Goal: Task Accomplishment & Management: Manage account settings

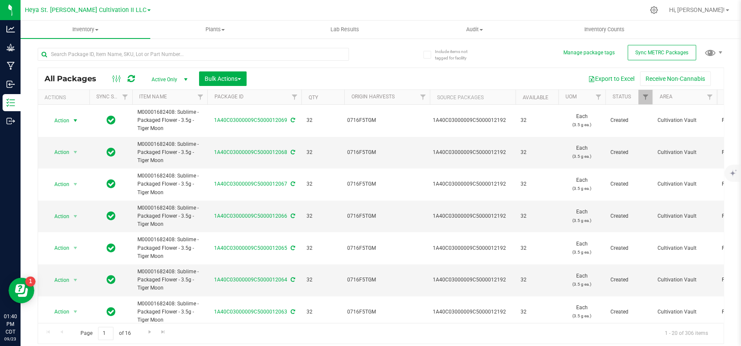
scroll to position [1, 0]
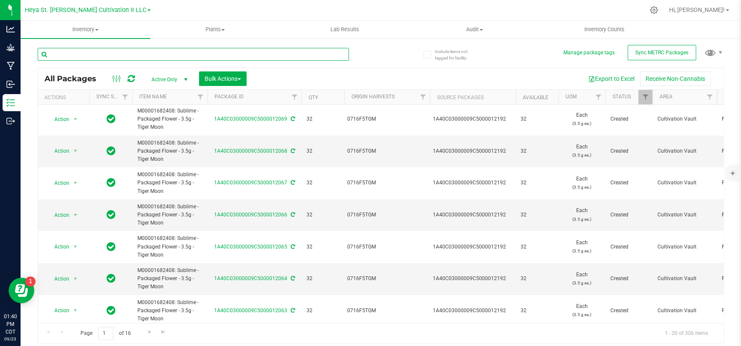
click at [215, 54] on input "text" at bounding box center [193, 54] width 311 height 13
type input "11055"
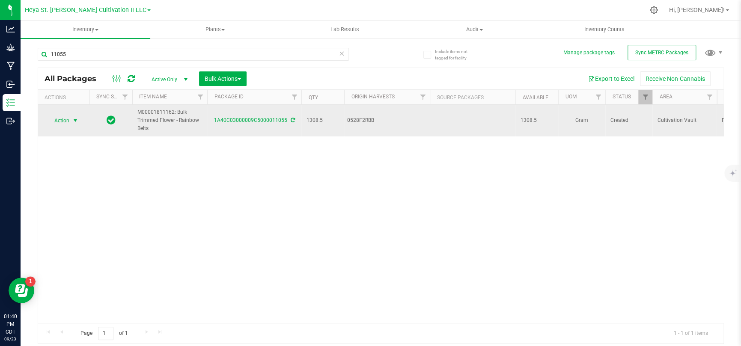
click at [70, 119] on span "select" at bounding box center [75, 121] width 11 height 12
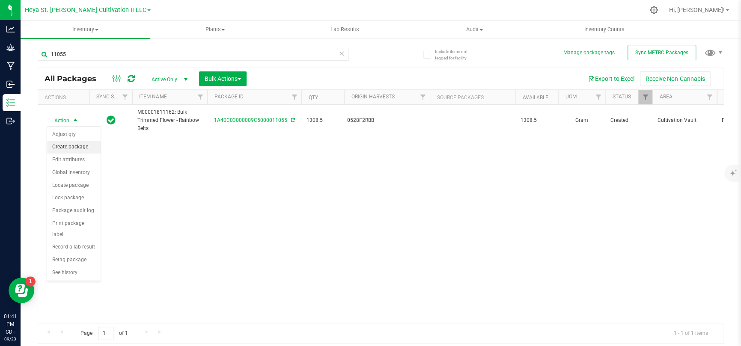
click at [86, 147] on li "Create package" at bounding box center [73, 147] width 53 height 13
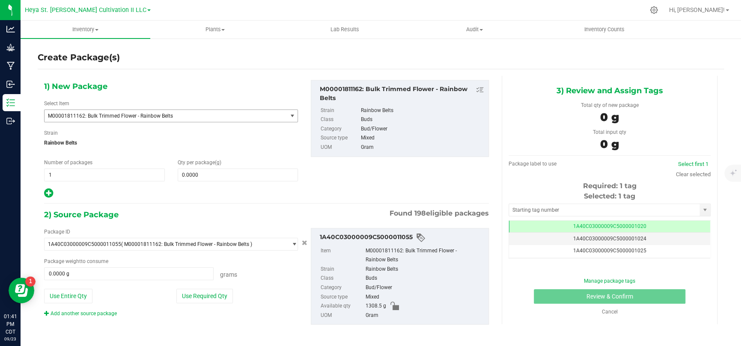
click at [173, 114] on span "M00001811162: Bulk Trimmed Flower - Rainbow Belts" at bounding box center [161, 116] width 226 height 6
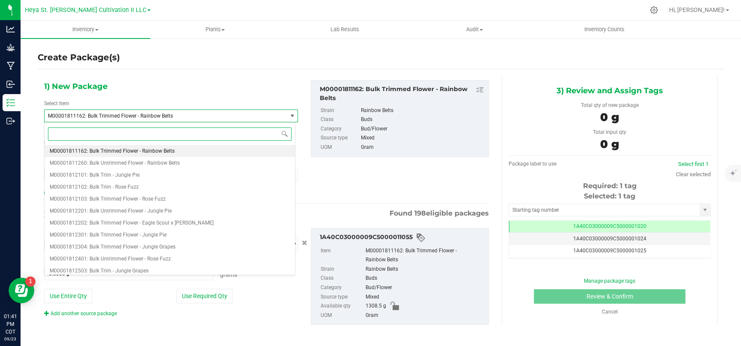
paste input "M00001684706"
type input "M00001684706"
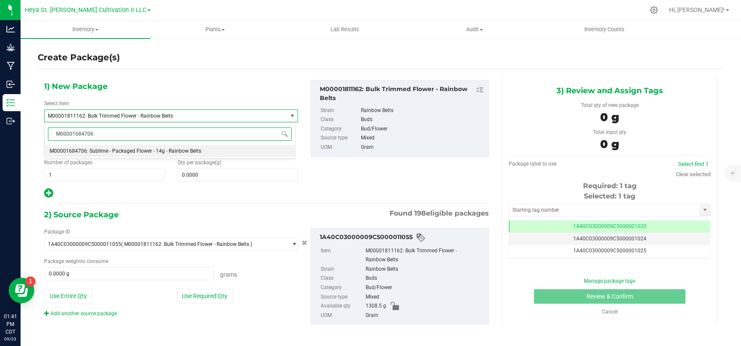
click at [167, 148] on span "M00001684706: Sublime - Packaged Flower - 14g - Rainbow Belts" at bounding box center [125, 151] width 151 height 6
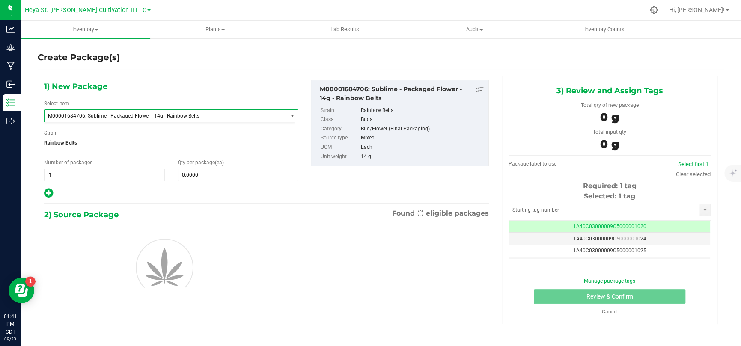
type input "0"
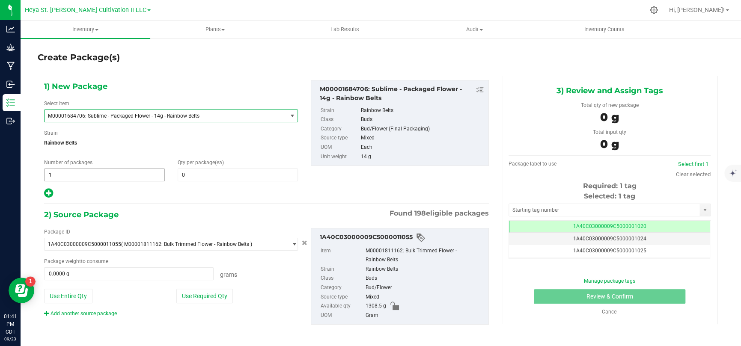
click at [138, 174] on span "1 1" at bounding box center [104, 175] width 121 height 13
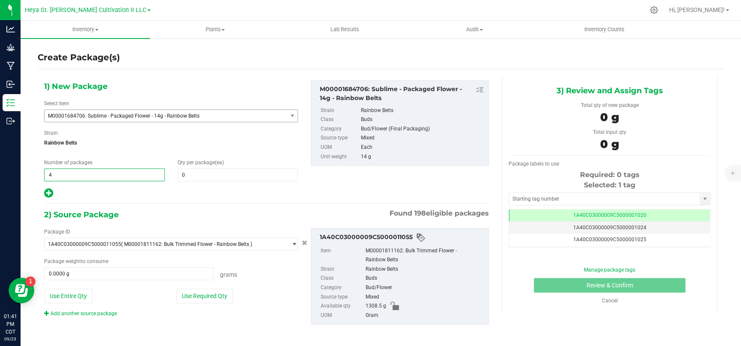
type input "45"
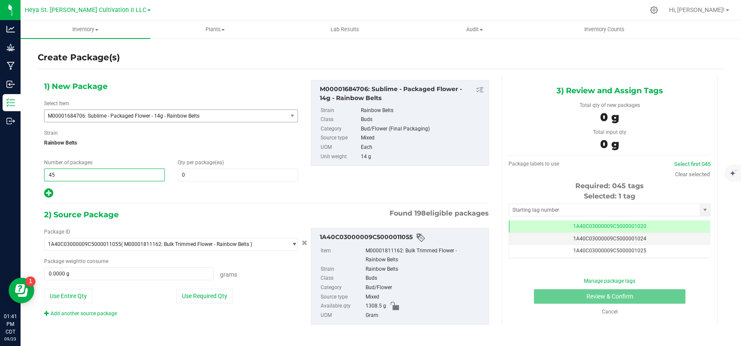
type input "45"
click at [200, 200] on div "1) New Package Select Item M00001684706: Sublime - Packaged Flower - 14g - Rain…" at bounding box center [266, 209] width 457 height 267
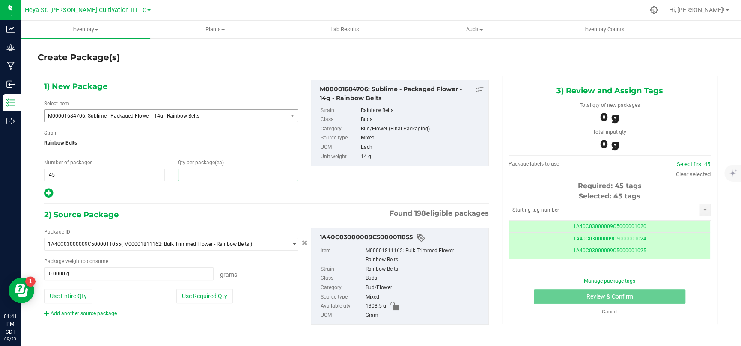
click at [189, 176] on span at bounding box center [238, 175] width 121 height 13
click at [104, 178] on span "45 45" at bounding box center [104, 175] width 121 height 13
type input "0"
type input "4"
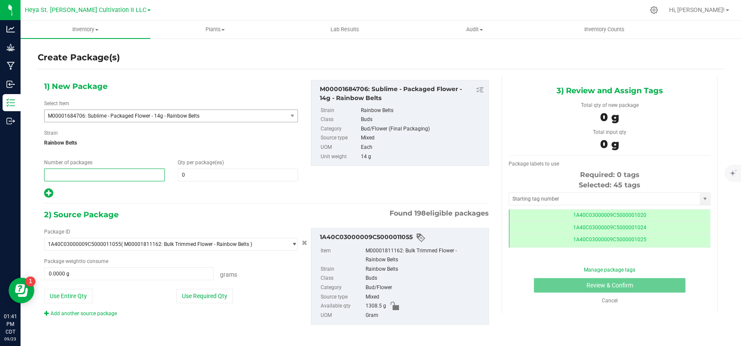
type input "2"
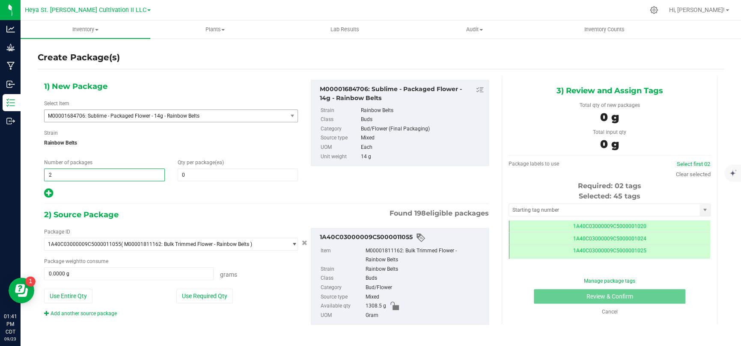
type input "2"
click at [236, 186] on div "1) New Package Select Item M00001684706: Sublime - Packaged Flower - 14g - Rain…" at bounding box center [171, 139] width 267 height 119
click at [235, 175] on span at bounding box center [238, 175] width 121 height 13
type input "16"
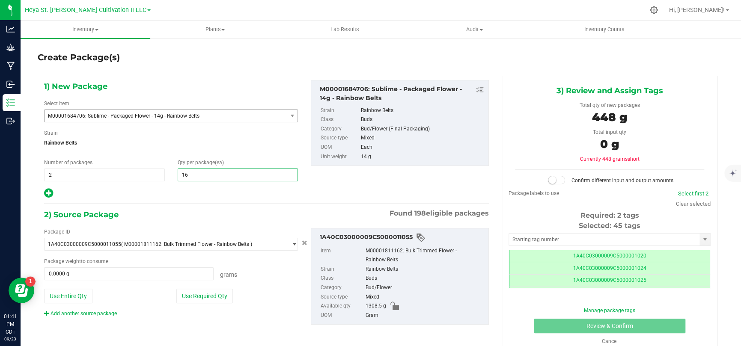
type input "16"
click at [271, 199] on div "1) New Package Select Item M00001684706: Sublime - Packaged Flower - 14g - Rain…" at bounding box center [266, 209] width 457 height 267
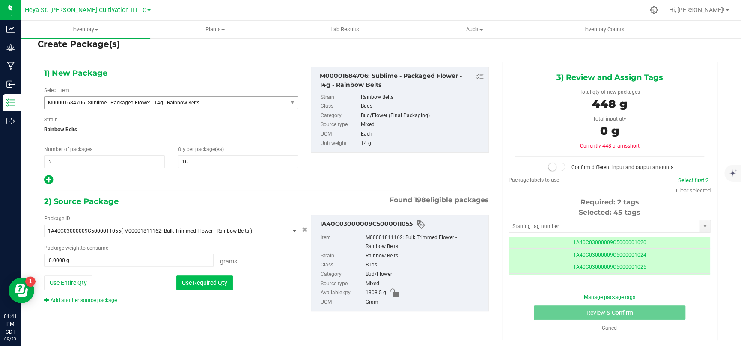
click at [219, 284] on button "Use Required Qty" at bounding box center [204, 283] width 56 height 15
type input "448.0000 g"
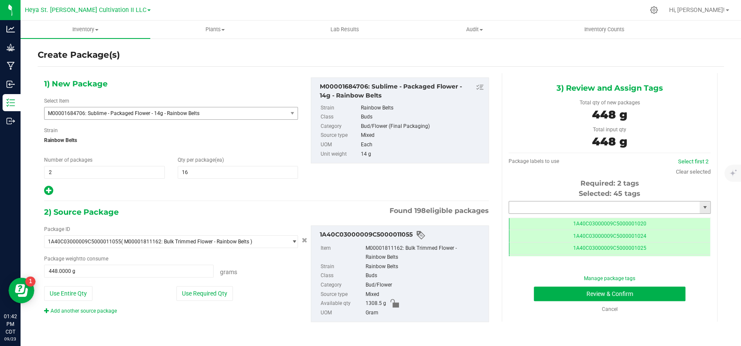
click at [558, 205] on input "text" at bounding box center [604, 208] width 190 height 12
click at [558, 221] on li "1A40C03000009C5000012070" at bounding box center [603, 221] width 199 height 13
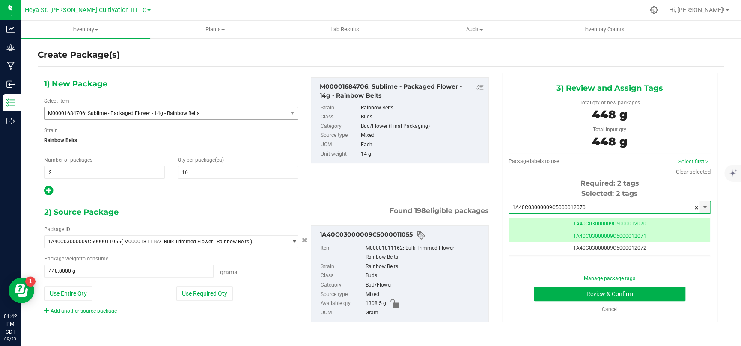
type input "1A40C03000009C5000012070"
click at [525, 262] on div "3) Review and Assign Tags Total qty of new packages 448 g Total input qty 448 g…" at bounding box center [610, 197] width 216 height 249
click at [623, 291] on button "Review & Confirm" at bounding box center [609, 294] width 151 height 15
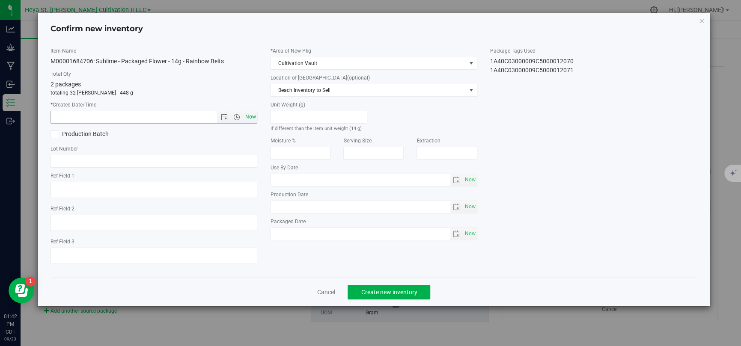
click at [255, 116] on span "Now" at bounding box center [250, 117] width 15 height 12
type input "[DATE] 1:42 PM"
click at [427, 291] on button "Create new inventory" at bounding box center [388, 292] width 83 height 15
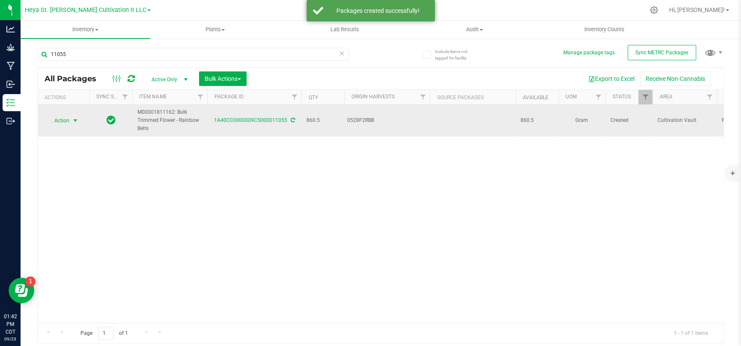
click at [62, 121] on span "Action" at bounding box center [58, 121] width 23 height 12
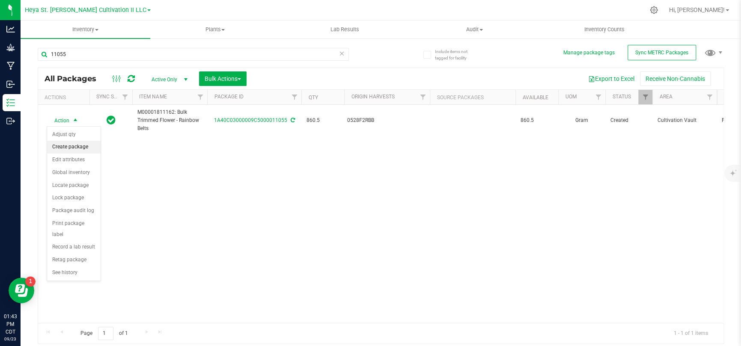
click at [76, 147] on li "Create package" at bounding box center [73, 147] width 53 height 13
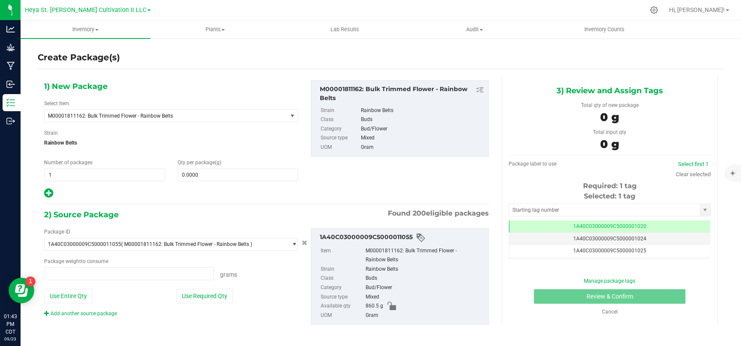
type input "0.0000 g"
click at [205, 173] on span "0.0000 0" at bounding box center [238, 175] width 121 height 13
click at [127, 176] on span "1 1" at bounding box center [104, 175] width 121 height 13
type input "0.0000"
click at [202, 192] on div at bounding box center [171, 193] width 254 height 11
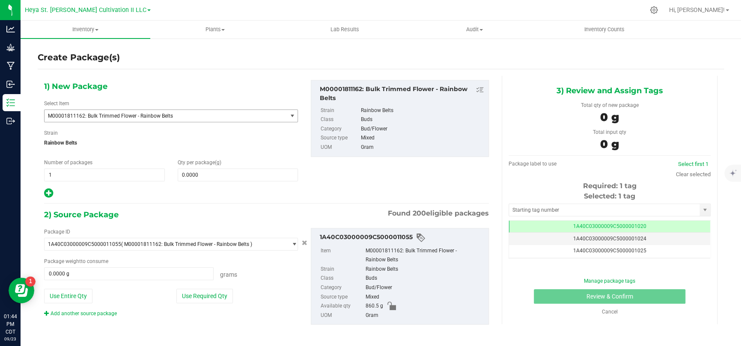
click at [195, 119] on span "M00001811162: Bulk Trimmed Flower - Rainbow Belts" at bounding box center [166, 116] width 242 height 12
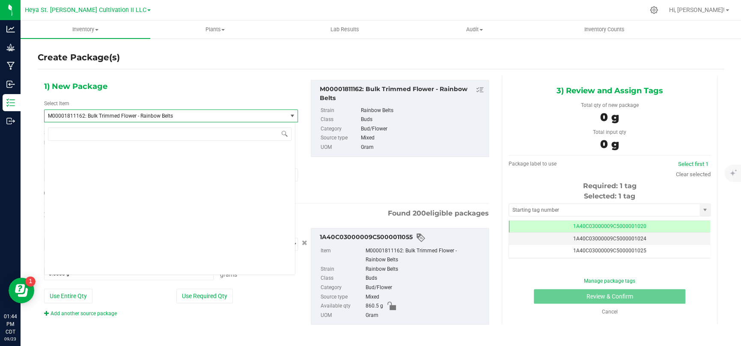
scroll to position [8232, 0]
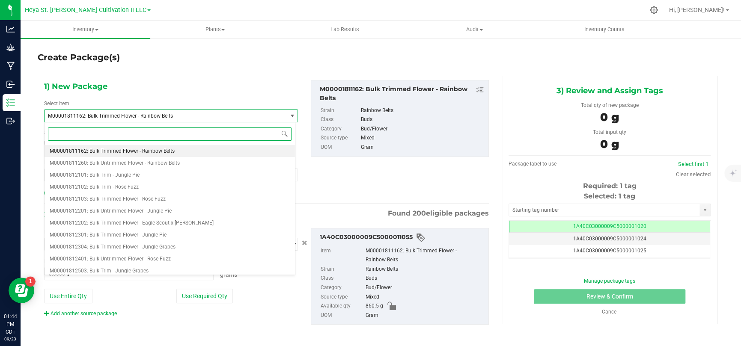
click at [178, 140] on input at bounding box center [170, 134] width 244 height 13
click at [175, 134] on input at bounding box center [170, 134] width 244 height 13
paste input "M00001684706"
type input "M00001684706"
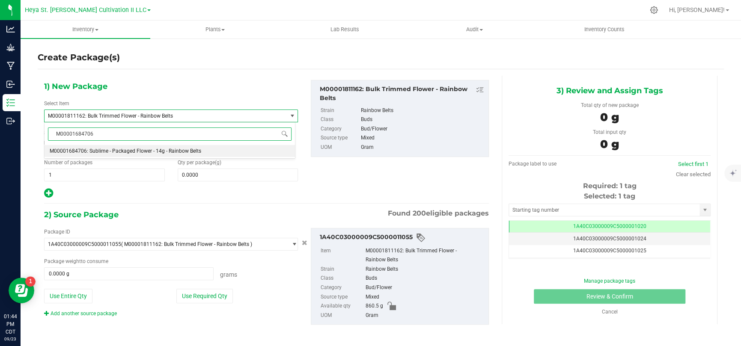
click at [177, 151] on span "M00001684706: Sublime - Packaged Flower - 14g - Rainbow Belts" at bounding box center [125, 151] width 151 height 6
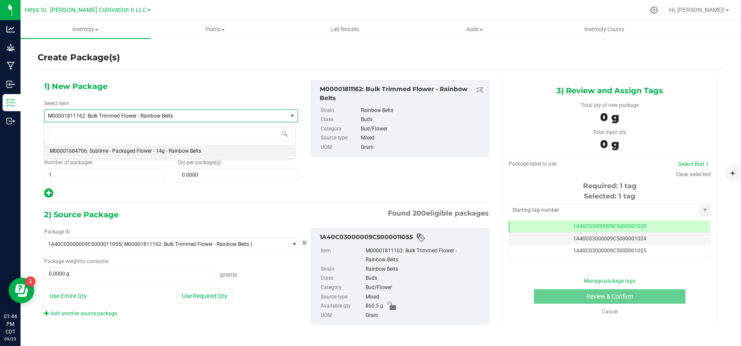
type input "0"
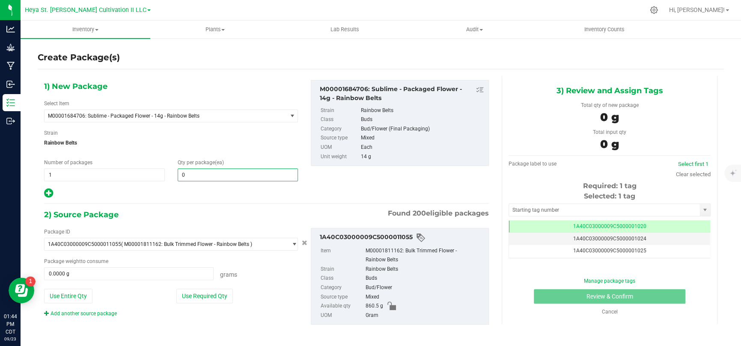
click at [205, 177] on span "0 0" at bounding box center [238, 175] width 121 height 13
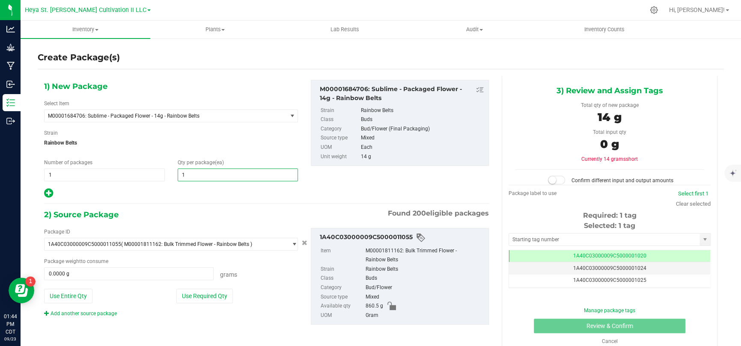
type input "13"
click at [197, 193] on div at bounding box center [171, 193] width 254 height 11
click at [218, 298] on button "Use Required Qty" at bounding box center [204, 296] width 56 height 15
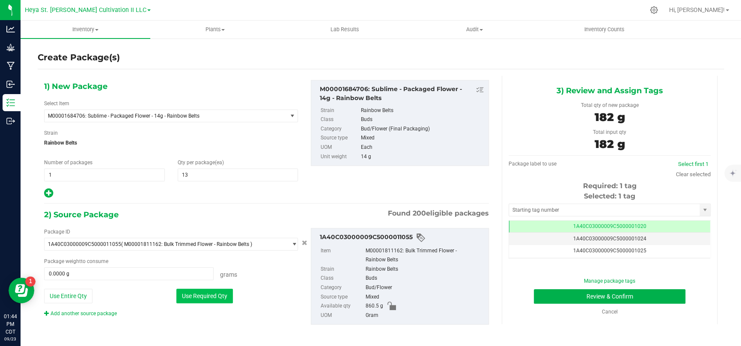
type input "182.0000 g"
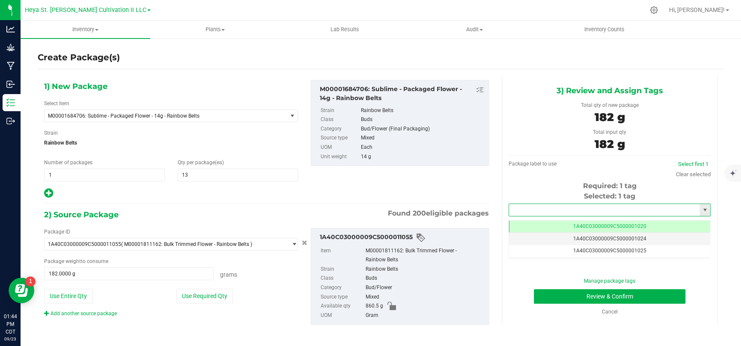
click at [661, 209] on input "text" at bounding box center [604, 210] width 190 height 12
click at [660, 224] on li "1A40C03000009C5000012072" at bounding box center [603, 224] width 199 height 13
type input "1A40C03000009C5000012072"
click at [569, 294] on button "Review & Confirm" at bounding box center [609, 296] width 151 height 15
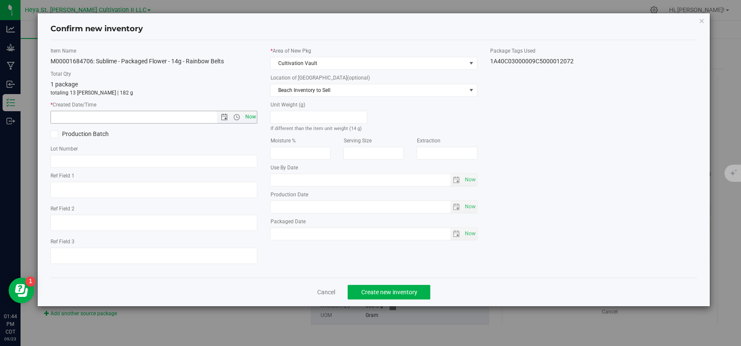
click at [249, 118] on span "Now" at bounding box center [250, 117] width 15 height 12
type input "[DATE] 1:44 PM"
click at [416, 291] on span "Create new inventory" at bounding box center [389, 292] width 56 height 7
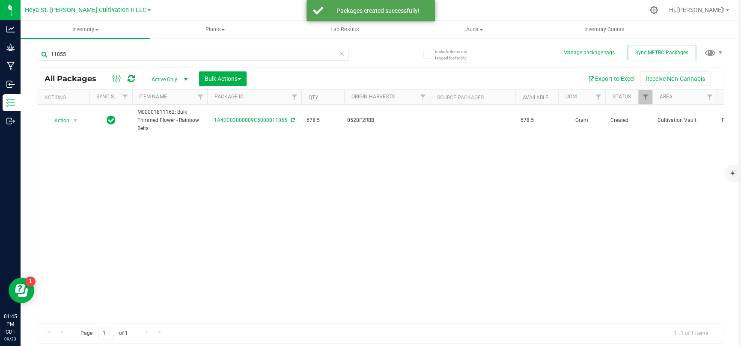
click at [342, 53] on icon at bounding box center [342, 53] width 6 height 10
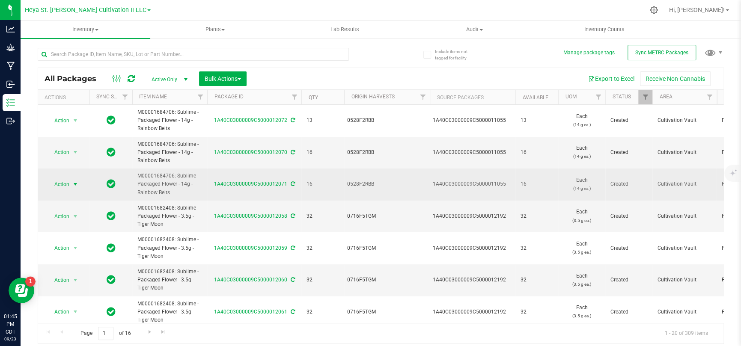
click at [75, 186] on span "select" at bounding box center [75, 184] width 7 height 7
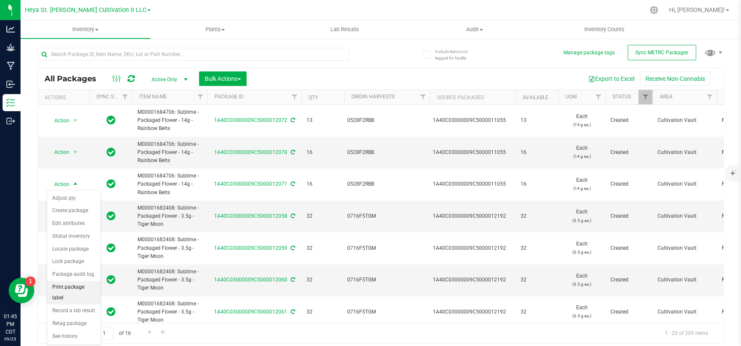
click at [78, 293] on li "Print package label" at bounding box center [73, 293] width 53 height 24
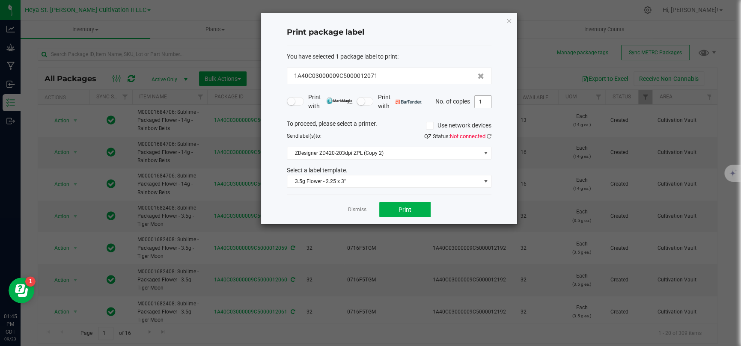
click at [480, 104] on input "1" at bounding box center [483, 102] width 16 height 12
click at [487, 133] on link at bounding box center [489, 136] width 5 height 6
click at [476, 176] on span "3.5g Flower - 2.25 x 3"" at bounding box center [383, 181] width 193 height 12
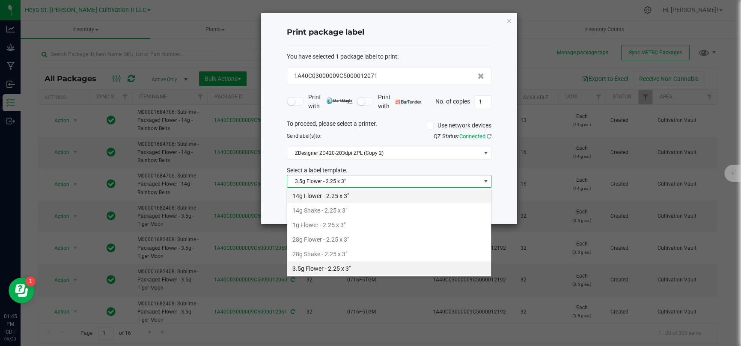
click at [445, 200] on li "14g Flower - 2.25 x 3"" at bounding box center [389, 196] width 204 height 15
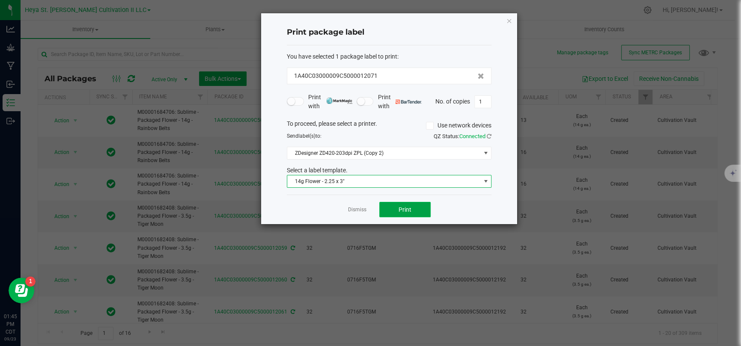
click at [424, 212] on button "Print" at bounding box center [404, 209] width 51 height 15
click at [481, 101] on input "1" at bounding box center [483, 102] width 16 height 12
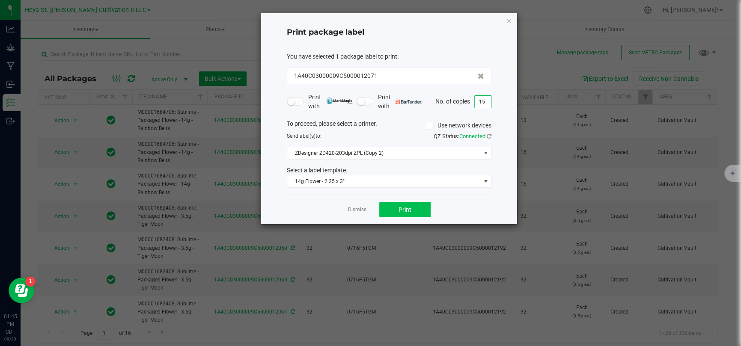
type input "15"
click at [419, 211] on button "Print" at bounding box center [404, 209] width 51 height 15
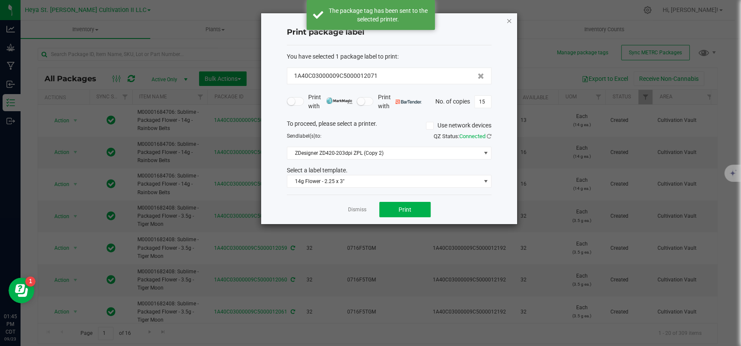
click at [510, 22] on icon "button" at bounding box center [509, 20] width 6 height 10
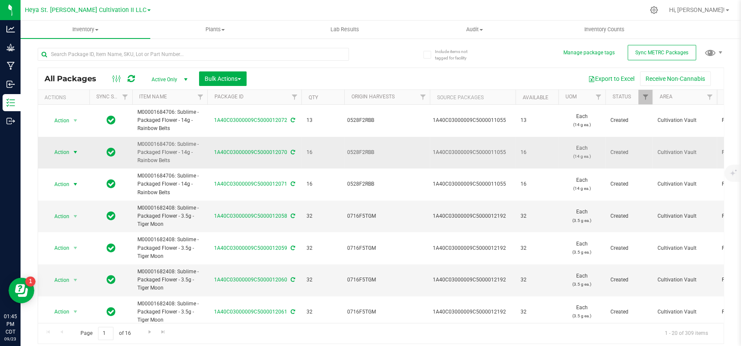
click at [74, 154] on span "select" at bounding box center [75, 152] width 7 height 7
click at [78, 254] on li "Print package label" at bounding box center [73, 261] width 53 height 24
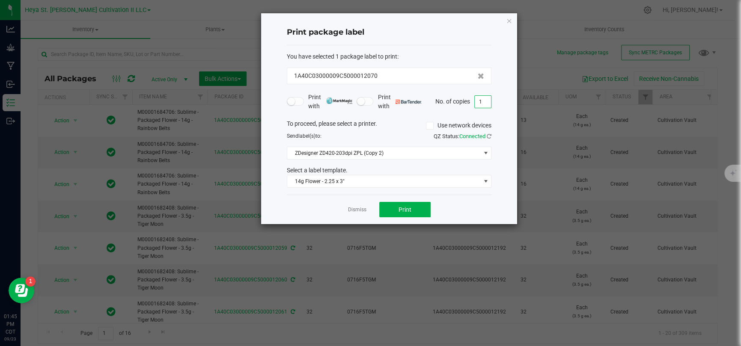
click at [483, 101] on input "1" at bounding box center [483, 102] width 16 height 12
type input "16"
click at [498, 110] on div "Print package label You have selected 1 package label to print : 1A40C03000009C…" at bounding box center [389, 118] width 256 height 211
click at [418, 207] on button "Print" at bounding box center [404, 209] width 51 height 15
click at [352, 207] on link "Dismiss" at bounding box center [357, 209] width 18 height 7
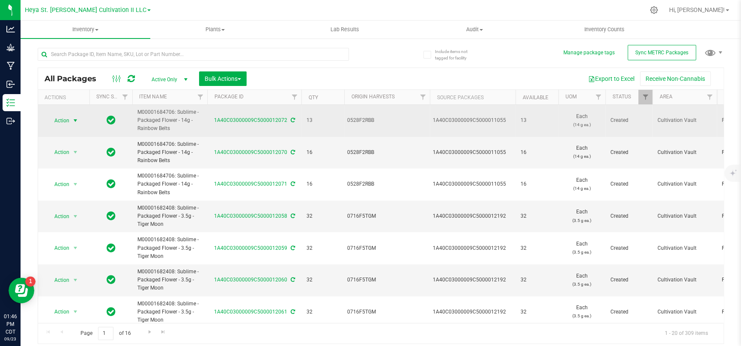
click at [71, 119] on span "select" at bounding box center [75, 121] width 11 height 12
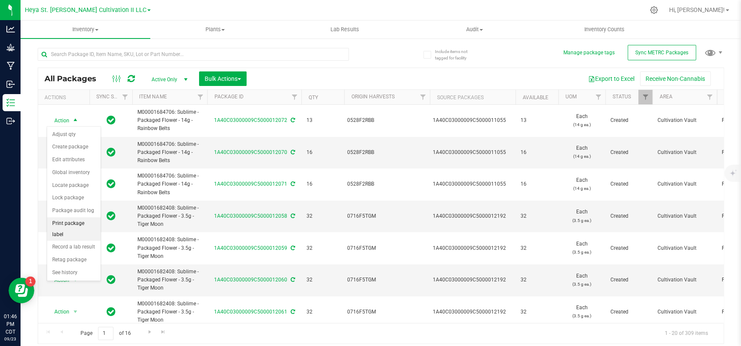
click at [82, 230] on li "Print package label" at bounding box center [73, 229] width 53 height 24
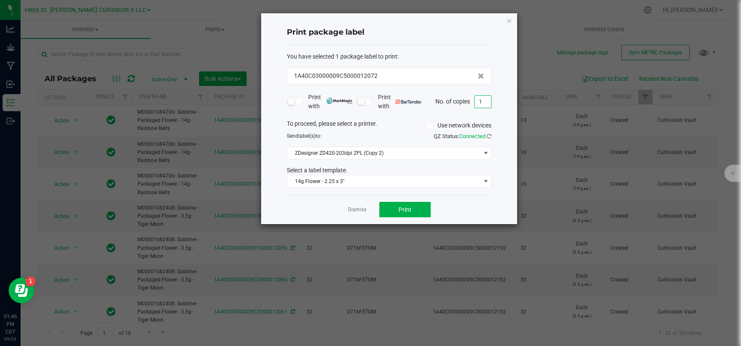
click at [480, 103] on input "1" at bounding box center [483, 102] width 16 height 12
type input "13"
click at [495, 119] on div "To proceed, please select a printer. Use network devices" at bounding box center [388, 125] width 217 height 13
click at [418, 207] on button "Print" at bounding box center [404, 209] width 51 height 15
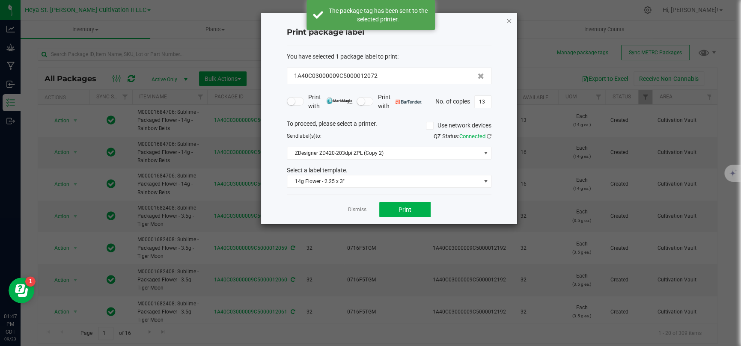
click at [508, 21] on icon "button" at bounding box center [509, 20] width 6 height 10
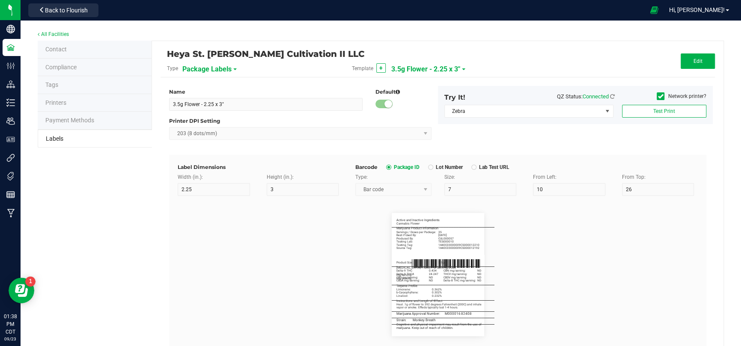
click at [412, 65] on span "3.5g Flower - 2.25 x 3"" at bounding box center [425, 69] width 69 height 15
click at [444, 65] on span "3.5g Flower - 2.25 x 3"" at bounding box center [425, 69] width 69 height 15
click at [440, 65] on span "3.5g Flower - 2.25 x 3"" at bounding box center [425, 69] width 69 height 15
click at [446, 69] on span "3.5g Flower - 2.25 x 3"" at bounding box center [425, 69] width 69 height 15
click at [447, 67] on span "3.5g Flower - 2.25 x 3"" at bounding box center [425, 69] width 69 height 15
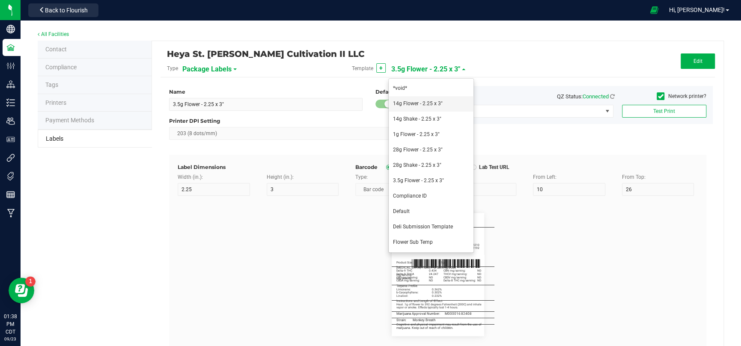
click at [436, 104] on span "14g Flower - 2.25 x 3"" at bounding box center [418, 104] width 50 height 6
type input "14g Flower - 2.25 x 3""
type input "Strain"
type input "10"
type input "6"
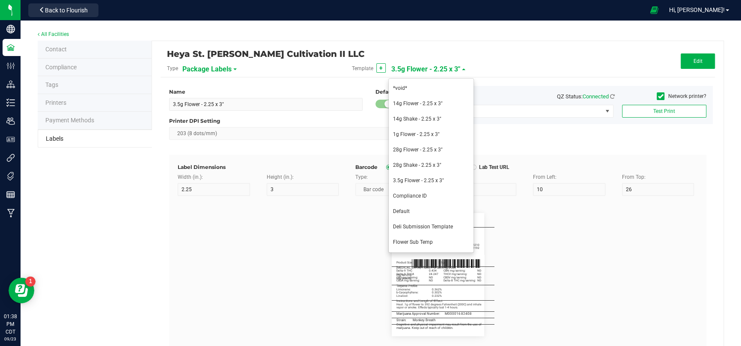
type input "64.75"
type input "Chem GEM"
type input "Active and Inactive Ingredients"
type input "60"
type input "5.5"
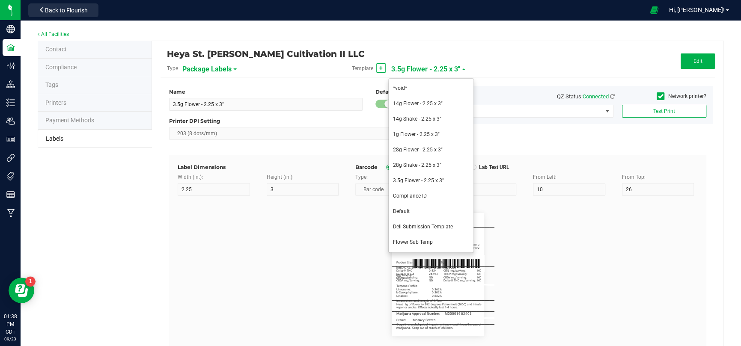
type input "3.25"
type input "Cannabis Flower"
type input "20"
type input "5.2"
type input "3"
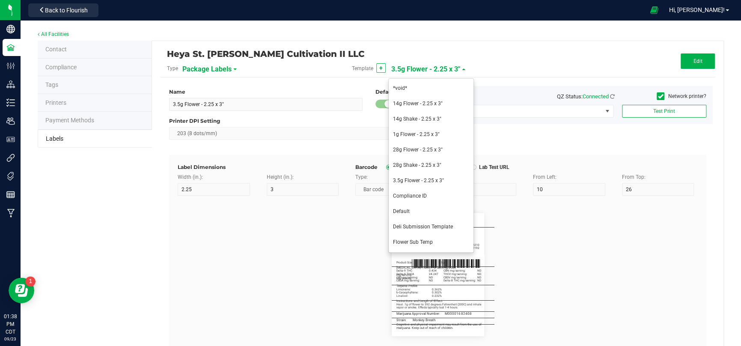
type input "5.25"
type input "_____________________________________"
type input "10"
type input "0"
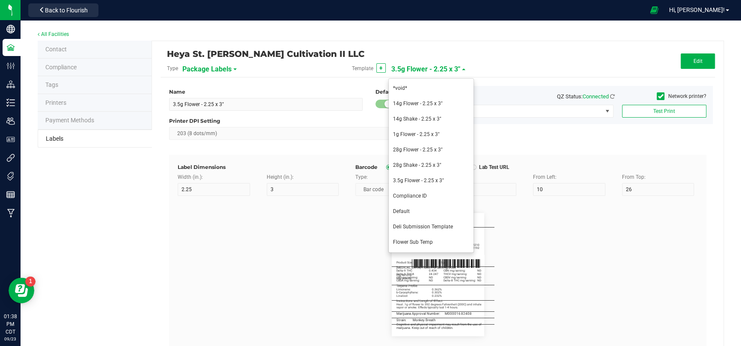
type input "5"
type input "Marijuana Product Information"
type input "60"
type input "5.5"
type input "8.5"
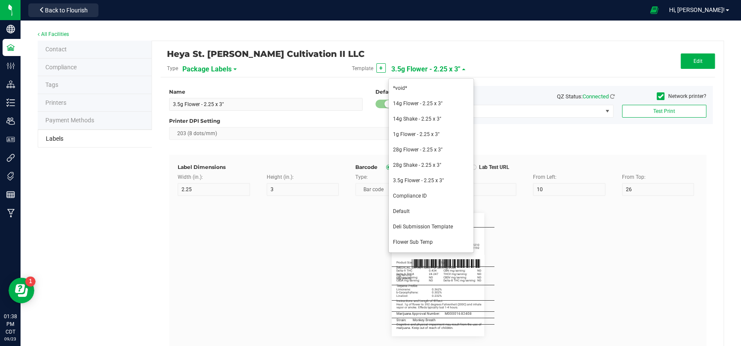
type input "Servings / Doses per Package:"
type input "10.5"
type input "140"
type input "Best if Used By:"
type input "12.5"
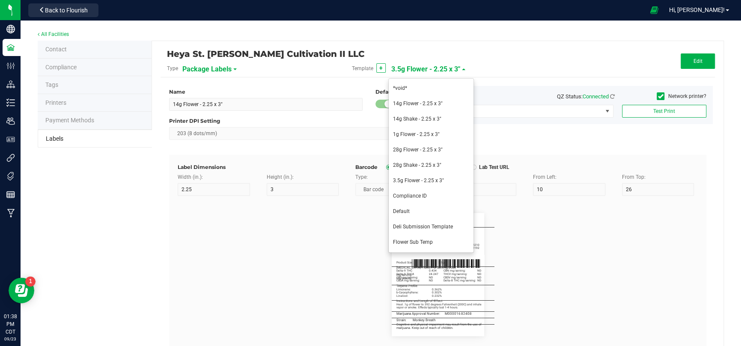
type input "09/09/2027"
type input "Produced By:"
type input "14.5"
type input "CUL000057"
type input "Testing Lab:"
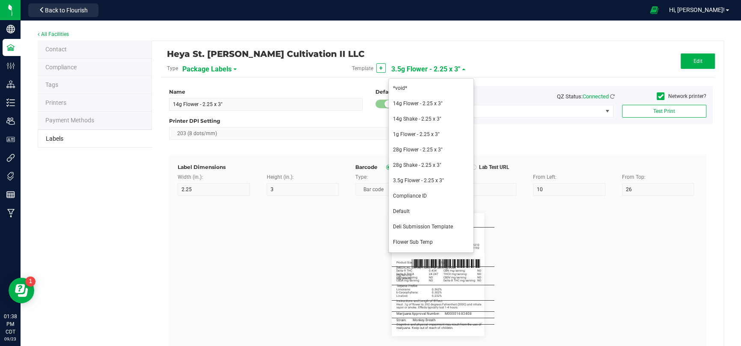
type input "16.5"
type input "TES000010"
type input "Testing Tag:"
type input "18.5"
type input "1A40C03000009C5000012212"
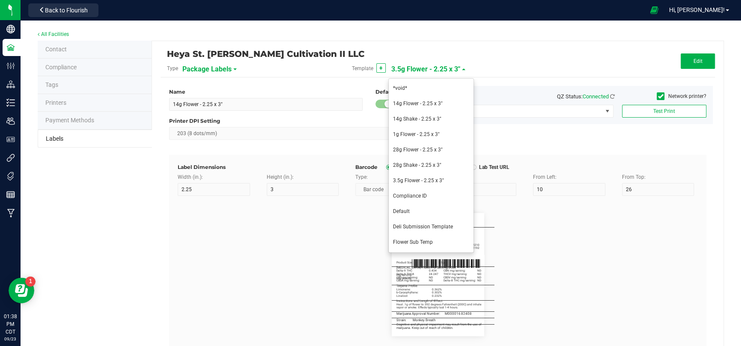
type input "Source Tag:"
type input "20.5"
type input "1A40C03000009C5000012197"
type input "Product Size:"
type input "26"
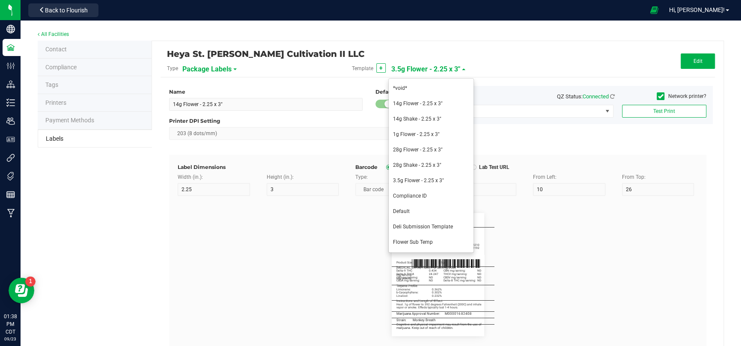
type input "5"
type input "3"
type input "14g"
type input "_____________________________________"
type input "10"
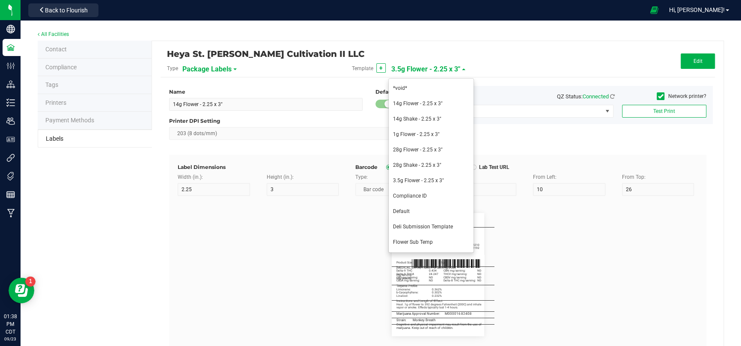
type input "10"
type input "0"
type input "29.5"
type input "Cannabinoid Profile Per Serving/Dose"
type input "60"
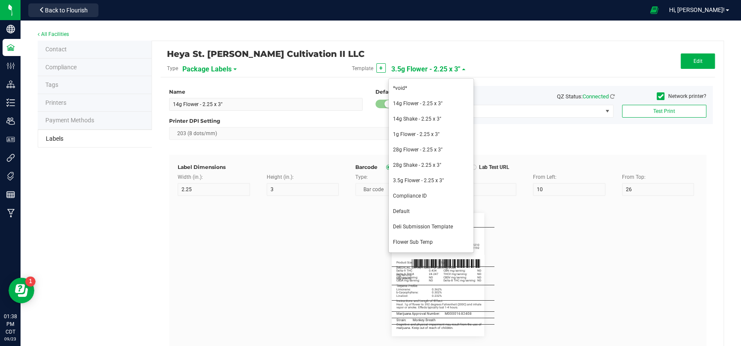
type input "5.5"
type input "32.5"
type input "Delta-9 THC mg/serving:"
type input "22"
type input "34.5"
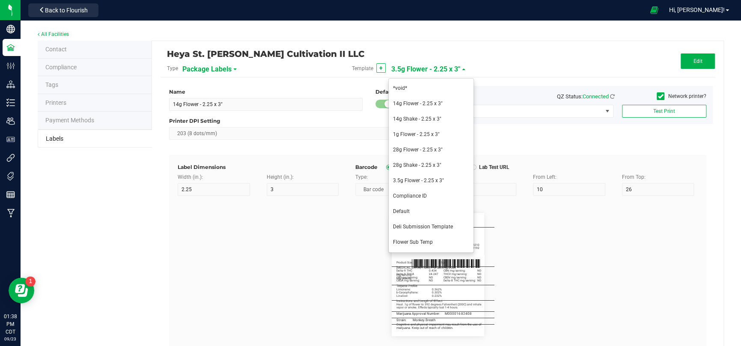
type input "ND"
type input "Delta-9 THCA mg/serving:"
type input "22"
type input "36.5"
type input "29.982"
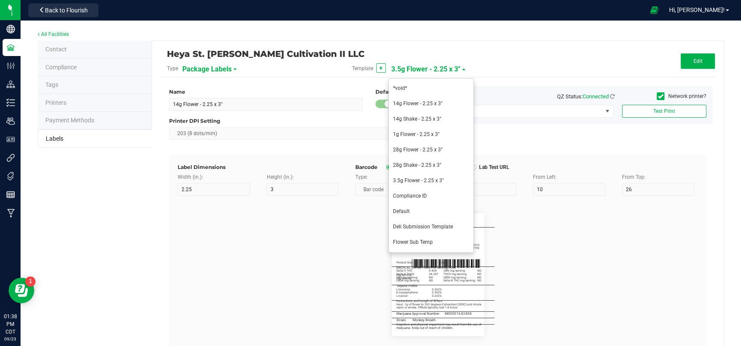
type input "CBD mg/serving:"
type input "22"
type input "38.5"
type input "CBDA mg/serving:"
type input "22"
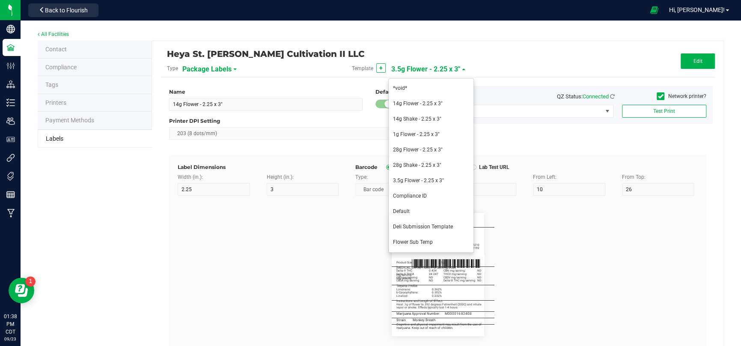
type input "3"
type input "40.5"
type input "CBN mg/serving:"
type input "34.5"
type input "THCV mg/serving:"
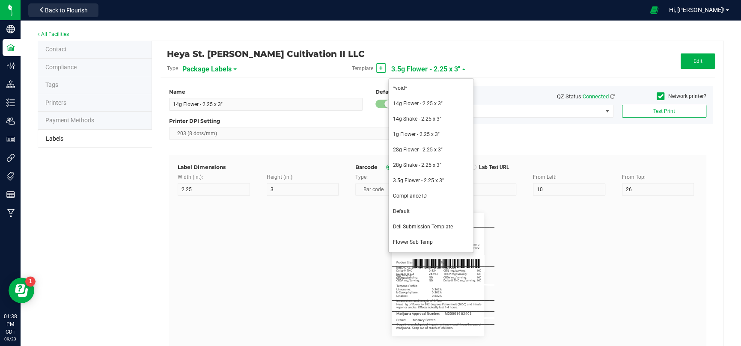
type input "36.5"
type input "CBDV mg/serving:"
type input "38.5"
type input "Delta-8 THC mg/serving:"
type input "21"
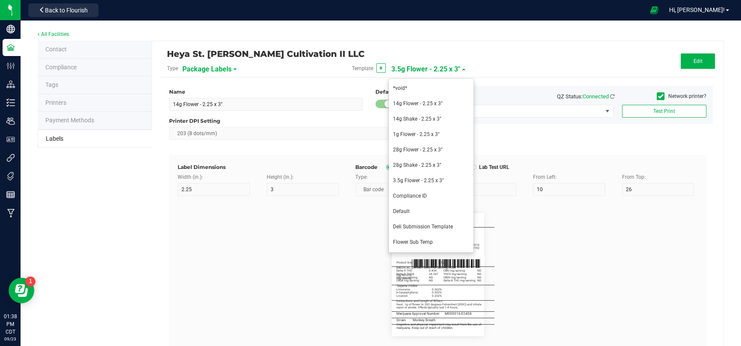
type input "5"
type input "32"
type input "40.5"
type input "ND"
type input "_____________________________________"
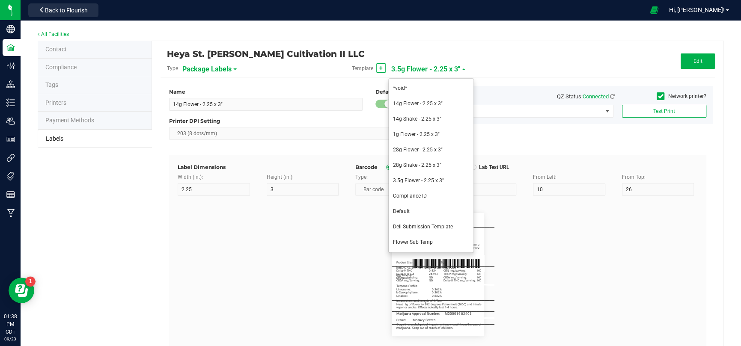
type input "b-Caryophyllene:"
type input "0.539%"
type input "Limonene:"
type input "0.294%"
type input "a-Humulene:"
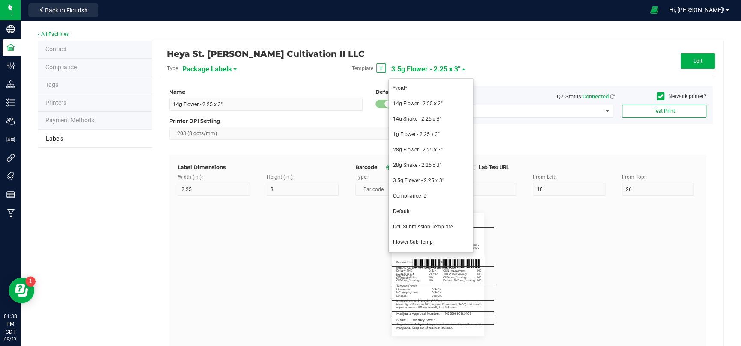
type input "0.287%"
type input "_____________________________________"
type input "M00001684817"
type input "_____________________________________"
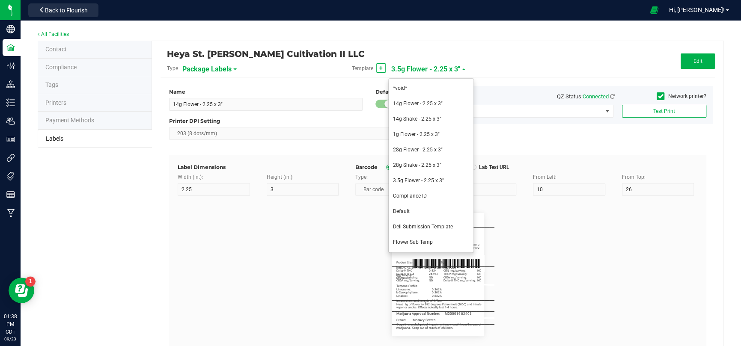
type input "_____________________________________"
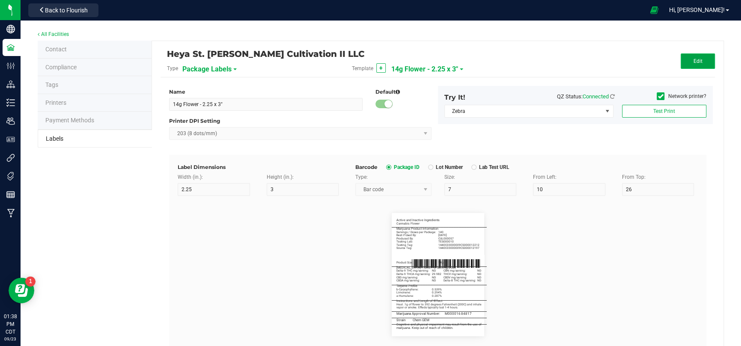
click at [693, 62] on span "Edit" at bounding box center [697, 61] width 9 height 6
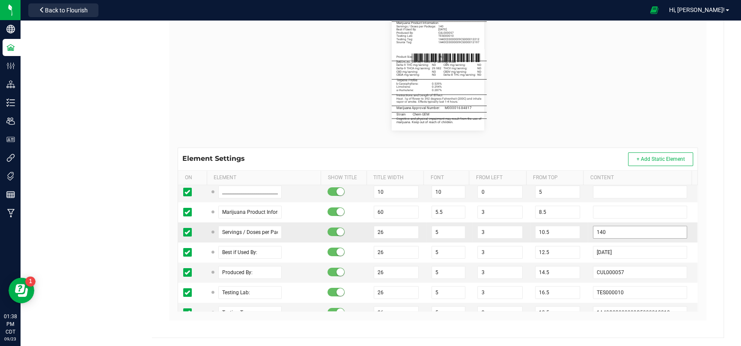
scroll to position [86, 0]
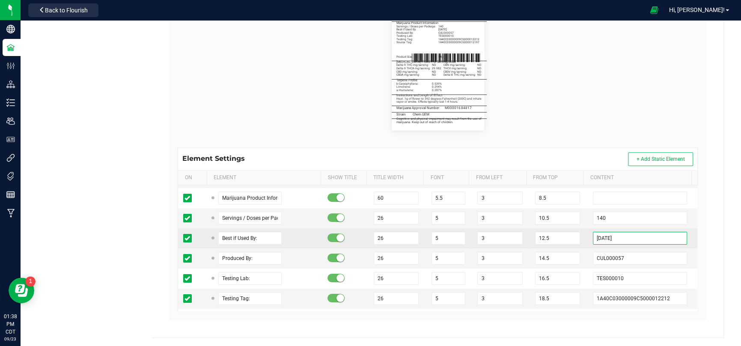
click at [630, 236] on input "09/09/2027" at bounding box center [640, 238] width 94 height 13
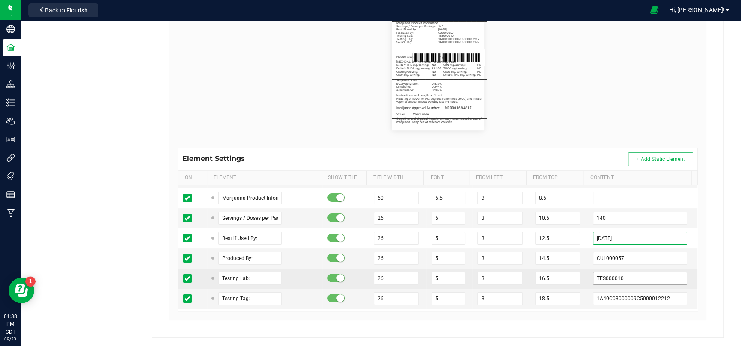
scroll to position [128, 0]
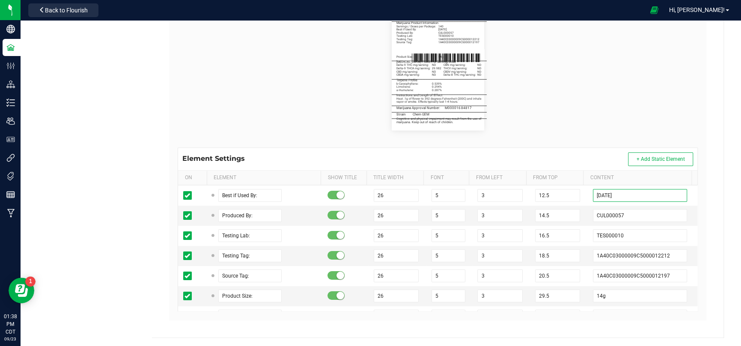
type input "06/30/2027"
click at [661, 253] on input "1A40C03000009C5000012212" at bounding box center [640, 255] width 94 height 13
paste input "1141"
type input "1A40C03000009C5000011141"
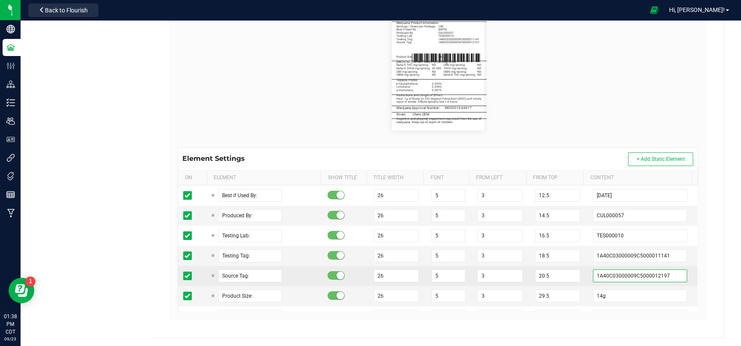
click at [659, 271] on input "1A40C03000009C5000012197" at bounding box center [640, 276] width 94 height 13
paste input "1055"
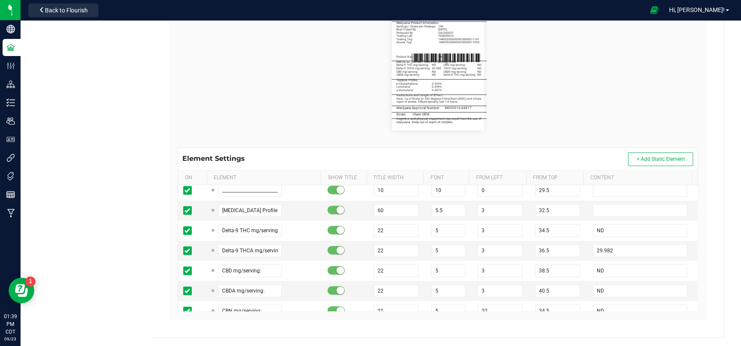
scroll to position [257, 0]
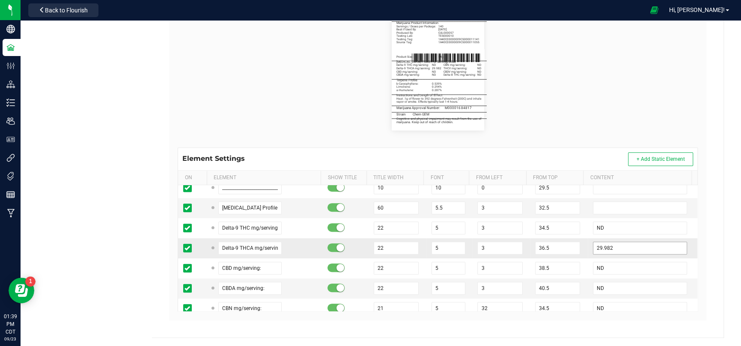
type input "1A40C03000009C5000011055"
click at [627, 248] on input "29.982" at bounding box center [640, 248] width 94 height 13
type input "2"
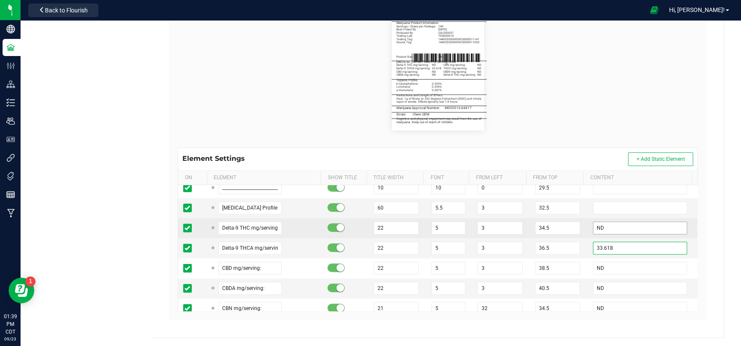
type input "33.618"
click at [618, 230] on input "ND" at bounding box center [640, 228] width 94 height 13
type input "N"
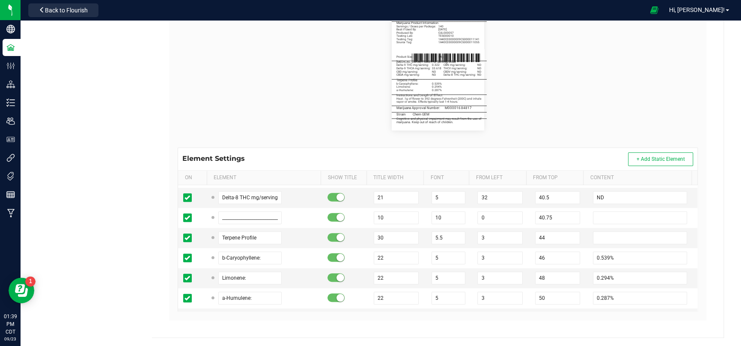
scroll to position [471, 0]
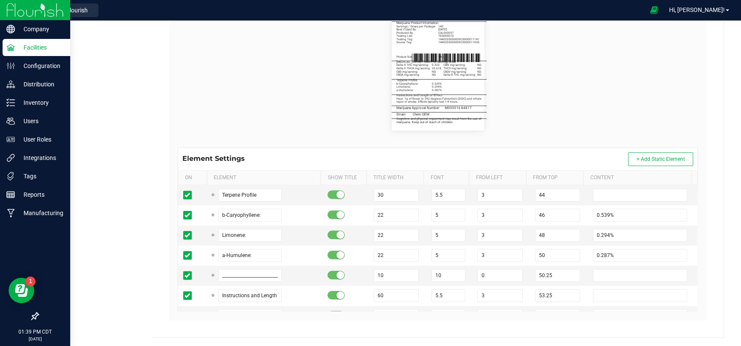
type input "0.322"
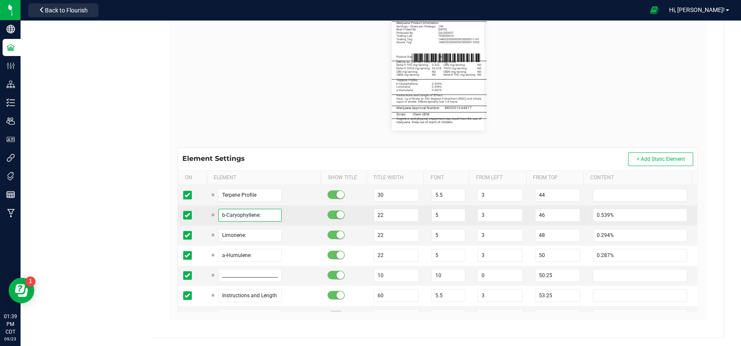
click at [260, 213] on input "b-Caryophyllene:" at bounding box center [249, 215] width 63 height 13
type input "Limonene:"
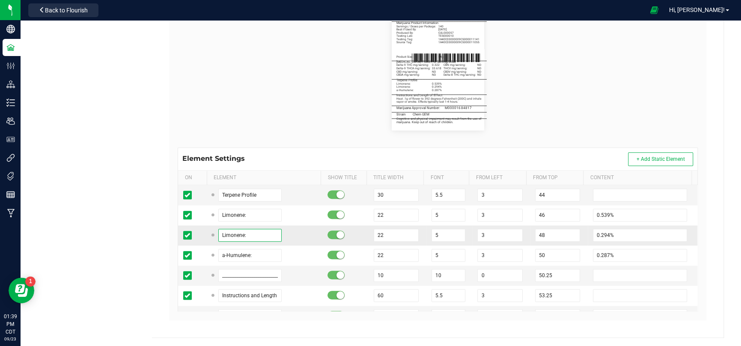
click at [265, 236] on input "Limonene:" at bounding box center [249, 235] width 63 height 13
type input "L"
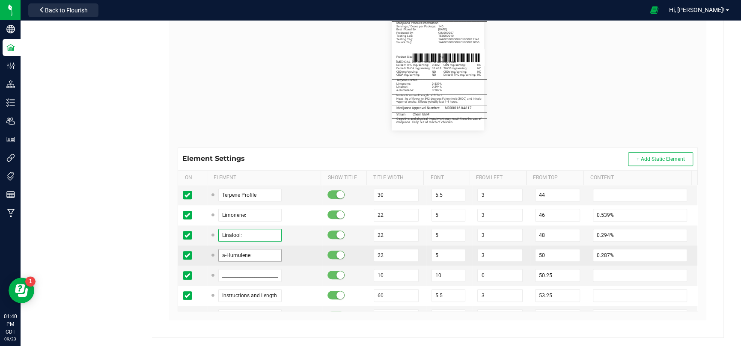
type input "Linalool:"
click at [261, 255] on input "a-Humulene:" at bounding box center [249, 255] width 63 height 13
paste input "b-Caryophyl"
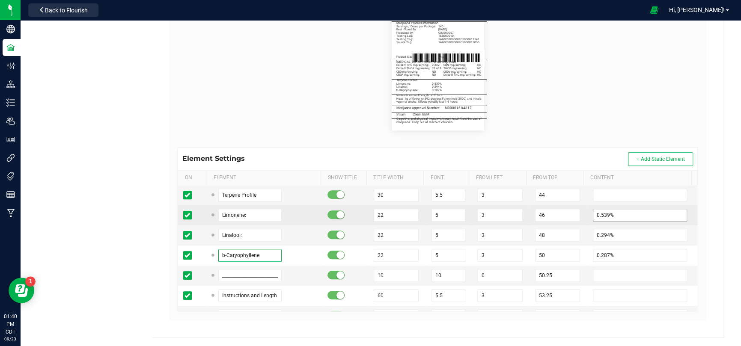
type input "b-Caryophyllene:"
click at [611, 209] on input "0.539%" at bounding box center [640, 215] width 94 height 13
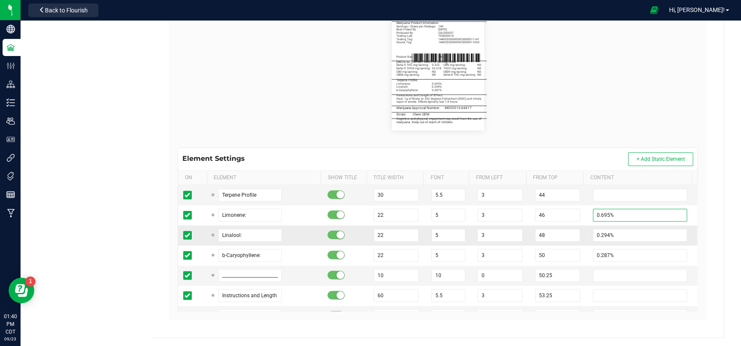
type input "0.695%"
click at [616, 226] on td "0.294%" at bounding box center [643, 236] width 110 height 20
click at [621, 235] on input "0.294%" at bounding box center [640, 235] width 94 height 13
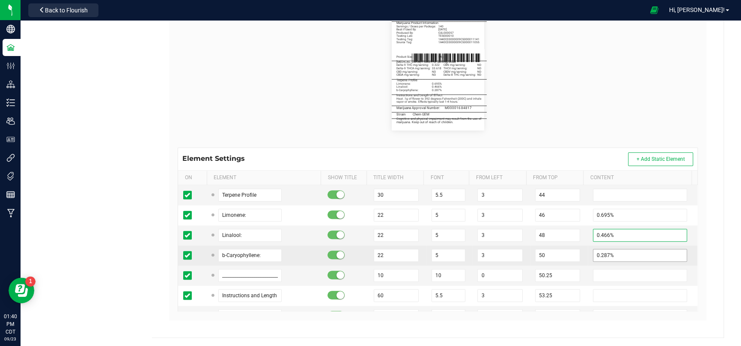
type input "0.466%"
click at [626, 252] on input "0.287%" at bounding box center [640, 255] width 94 height 13
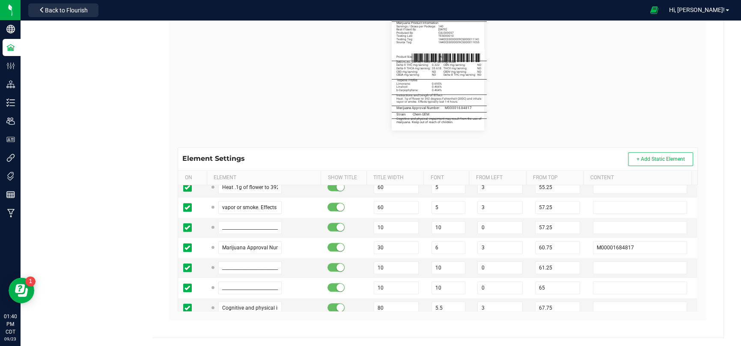
scroll to position [642, 0]
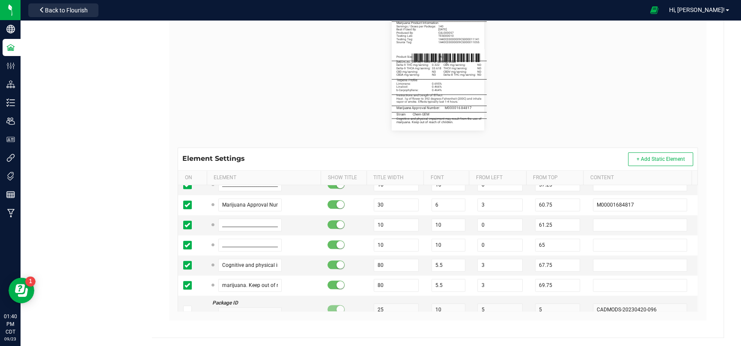
type input "0.464%"
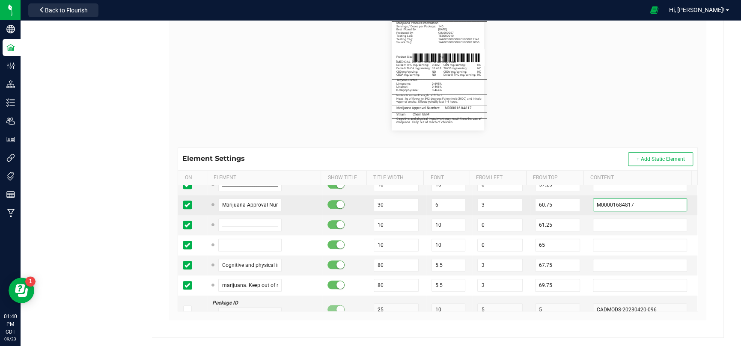
click at [610, 203] on input "M00001684817" at bounding box center [640, 205] width 94 height 13
paste input "706"
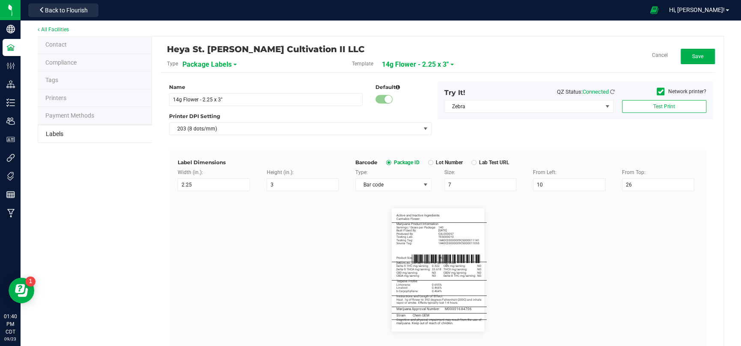
scroll to position [0, 0]
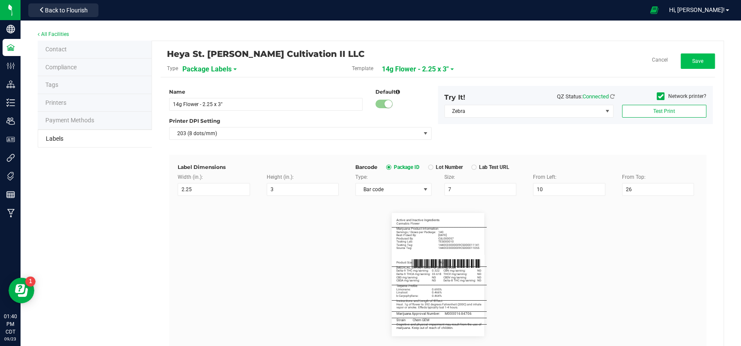
type input "M00001684706"
click at [692, 63] on span "Save" at bounding box center [697, 61] width 11 height 6
